Goal: Check status: Check status

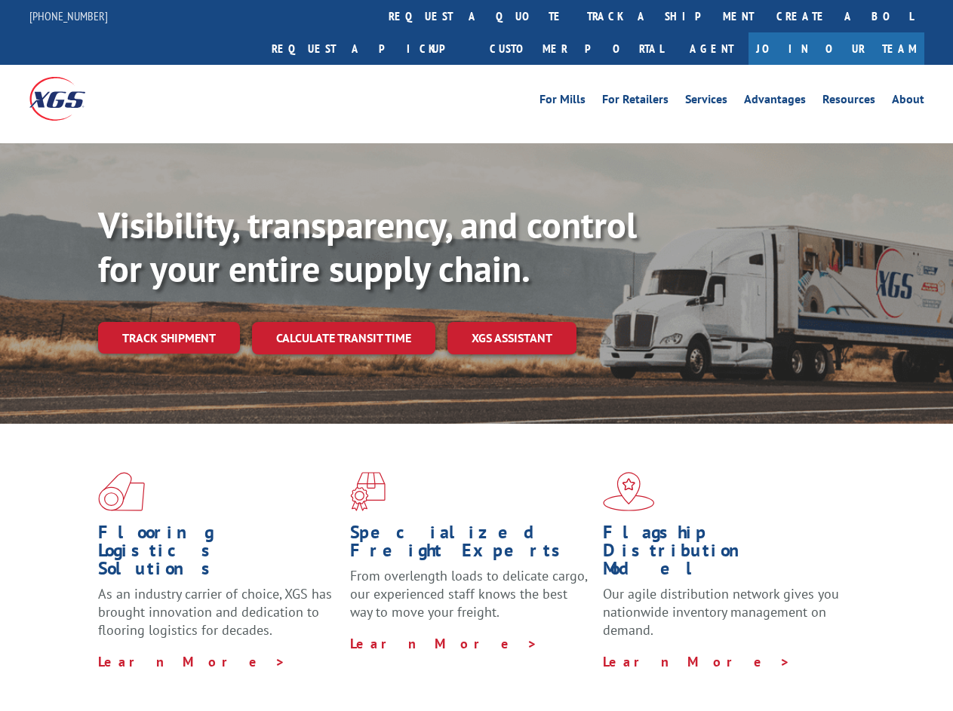
click at [476, 355] on div "Visibility, transparency, and control for your entire supply chain. Track shipm…" at bounding box center [525, 309] width 855 height 210
click at [575, 16] on link "track a shipment" at bounding box center [669, 16] width 189 height 32
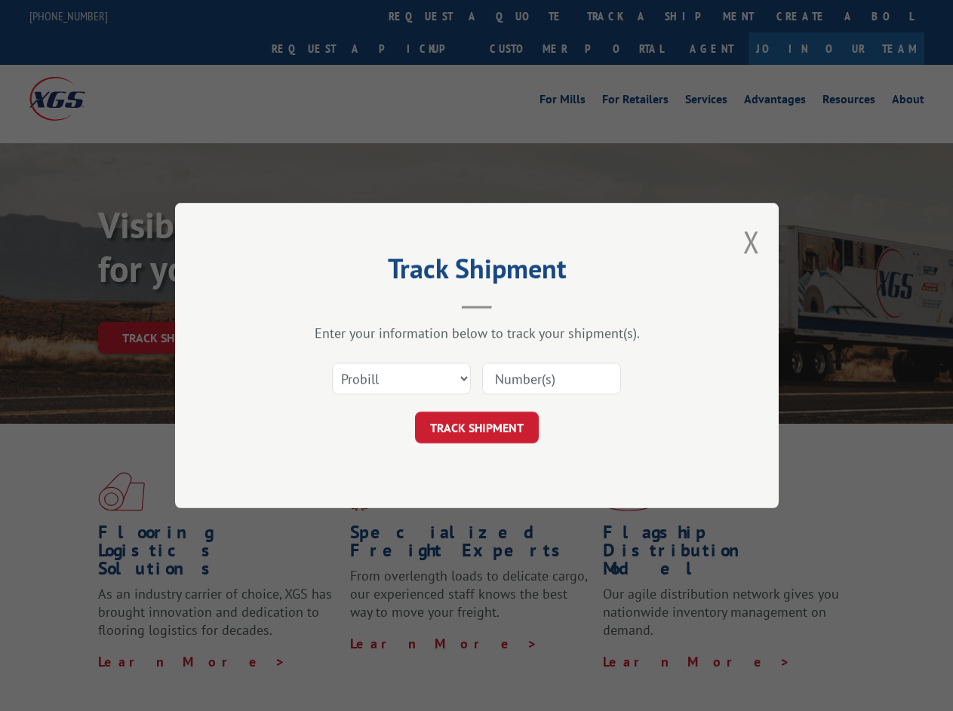
click at [526, 16] on div "Track Shipment Enter your information below to track your shipment(s). Select c…" at bounding box center [476, 355] width 953 height 711
click at [621, 16] on div "Track Shipment Enter your information below to track your shipment(s). Select c…" at bounding box center [476, 355] width 953 height 711
click at [168, 305] on div "Track Shipment Enter your information below to track your shipment(s). Select c…" at bounding box center [476, 355] width 953 height 711
click at [342, 305] on header "Track Shipment" at bounding box center [476, 283] width 453 height 51
click at [512, 305] on header "Track Shipment" at bounding box center [476, 283] width 453 height 51
